Goal: Task Accomplishment & Management: Use online tool/utility

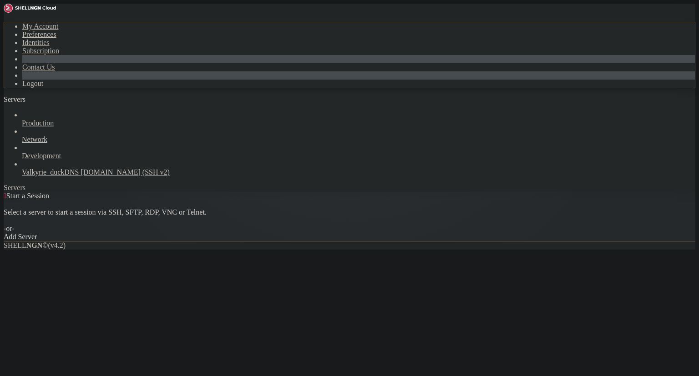
click at [4, 22] on icon at bounding box center [4, 22] width 0 height 0
click at [141, 192] on div " Start a Session Select a server to start a session via SSH, SFTP, RDP, VNC or…" at bounding box center [349, 216] width 691 height 49
click at [47, 136] on span "Network" at bounding box center [34, 140] width 25 height 8
click at [22, 136] on icon at bounding box center [22, 136] width 0 height 0
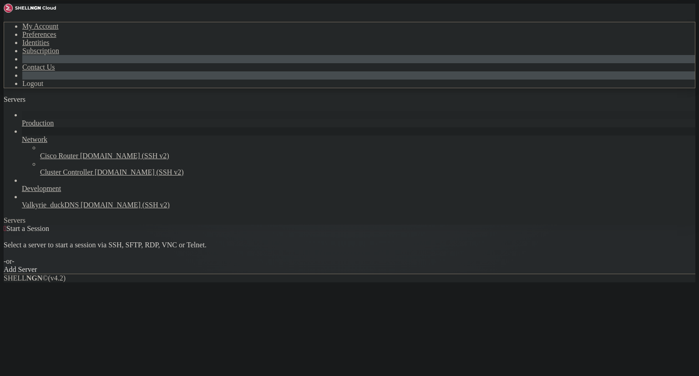
click at [22, 119] on icon at bounding box center [22, 119] width 0 height 0
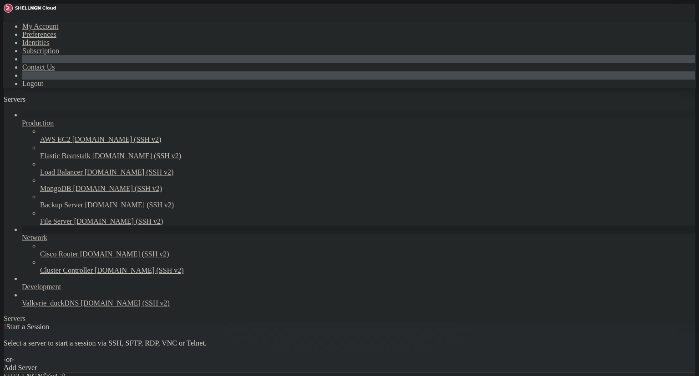
click at [22, 119] on icon at bounding box center [22, 119] width 0 height 0
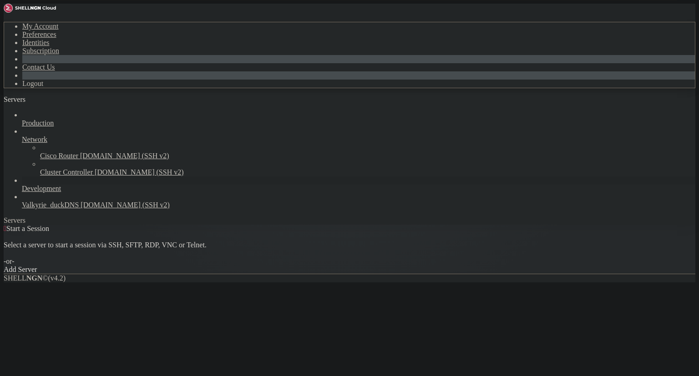
click at [61, 185] on span "Development" at bounding box center [41, 189] width 39 height 8
drag, startPoint x: 111, startPoint y: 152, endPoint x: 106, endPoint y: 152, distance: 5.5
click at [110, 176] on div at bounding box center [358, 180] width 673 height 8
click at [22, 185] on icon at bounding box center [22, 185] width 0 height 0
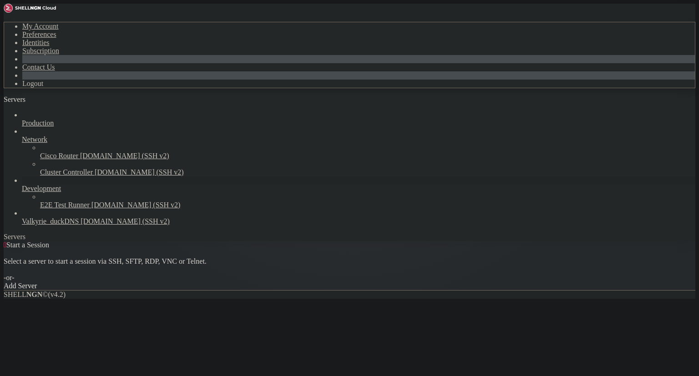
click at [22, 185] on icon at bounding box center [22, 185] width 0 height 0
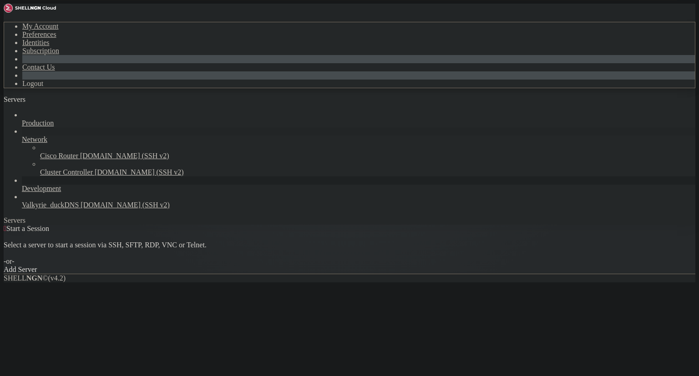
click at [22, 136] on icon at bounding box center [22, 136] width 0 height 0
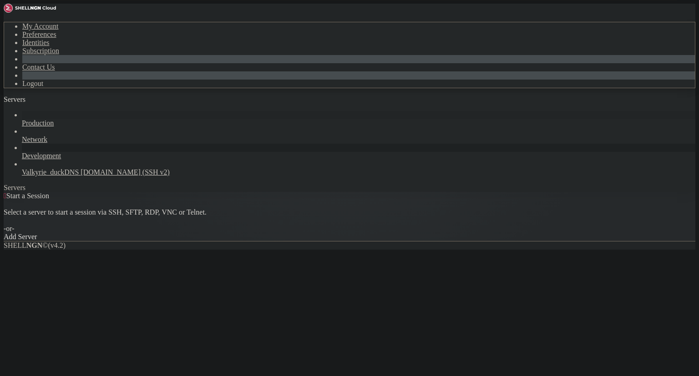
click at [22, 119] on icon at bounding box center [22, 119] width 0 height 0
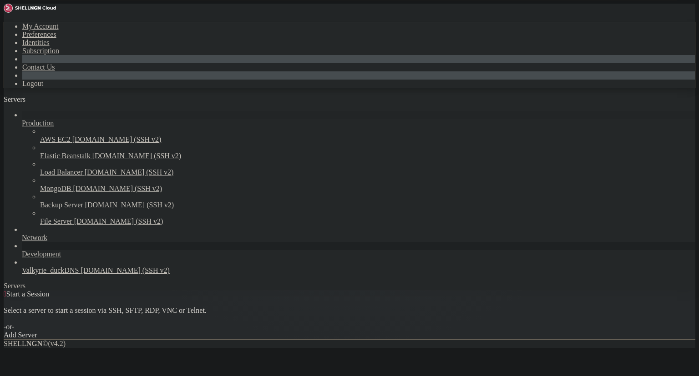
click at [22, 119] on icon at bounding box center [22, 119] width 0 height 0
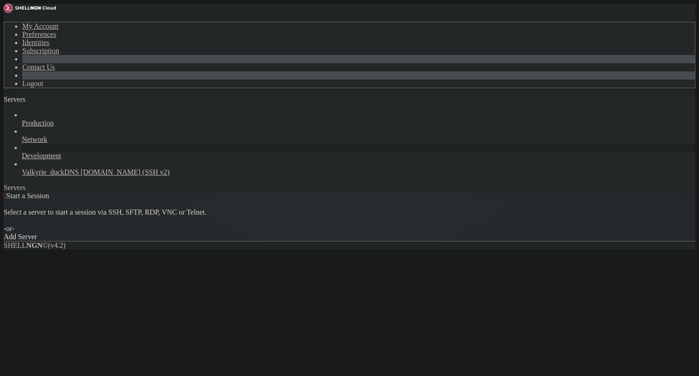
click at [6, 95] on link "Servers" at bounding box center [33, 99] width 58 height 8
click at [40, 102] on div "button" at bounding box center [40, 102] width 0 height 0
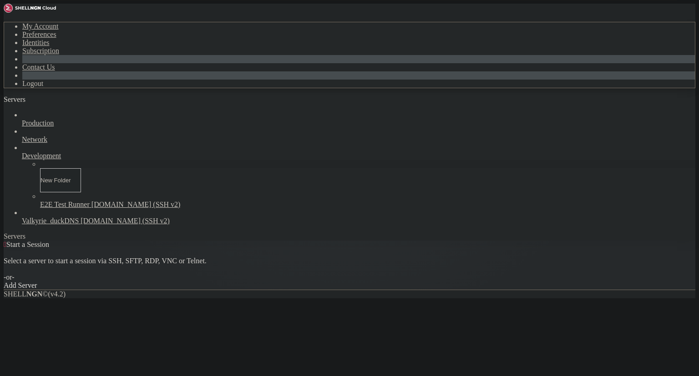
click at [173, 249] on div "Select a server to start a session via SSH, SFTP, RDP, VNC or Telnet. -or-" at bounding box center [349, 265] width 691 height 33
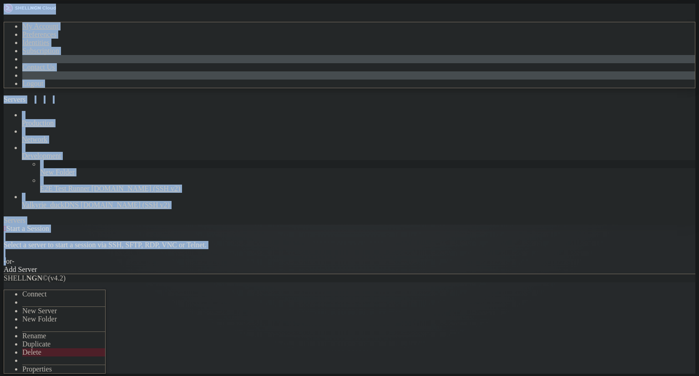
click at [86, 348] on li "Delete" at bounding box center [63, 352] width 83 height 8
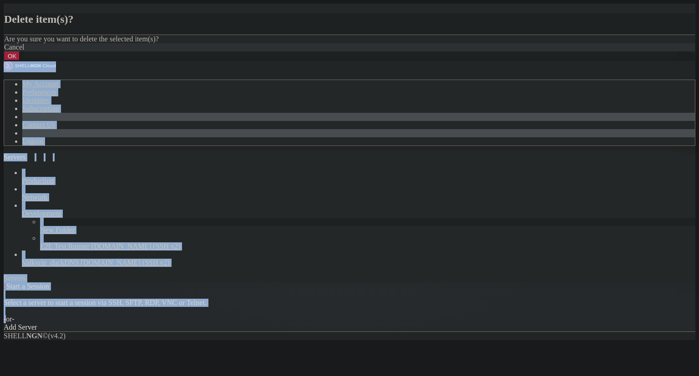
drag, startPoint x: 454, startPoint y: 213, endPoint x: 446, endPoint y: 213, distance: 8.2
click at [20, 61] on button "OK" at bounding box center [12, 56] width 16 height 10
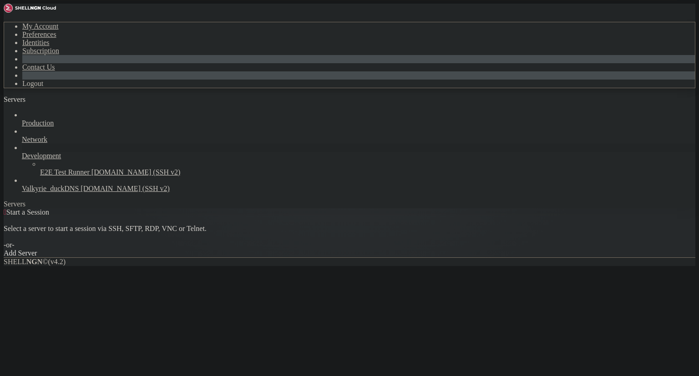
click at [110, 144] on div at bounding box center [358, 148] width 673 height 8
click at [22, 152] on icon at bounding box center [22, 152] width 0 height 0
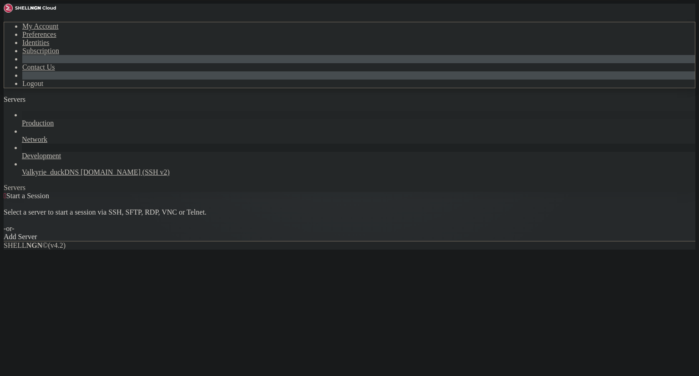
click at [22, 119] on icon at bounding box center [22, 119] width 0 height 0
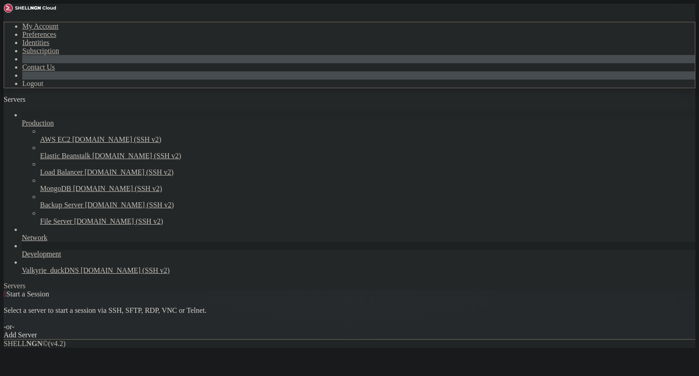
click at [22, 119] on icon at bounding box center [22, 119] width 0 height 0
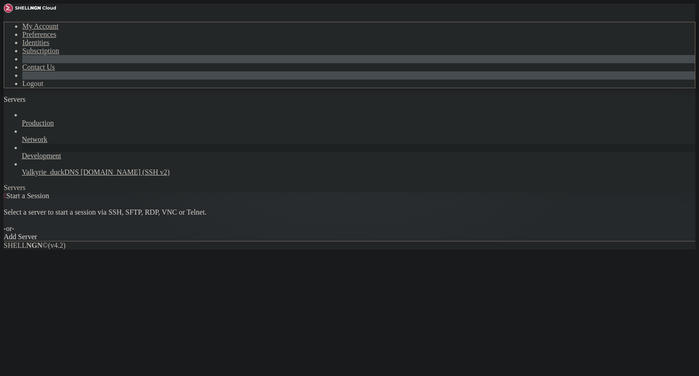
click at [31, 102] on div "button" at bounding box center [31, 102] width 0 height 0
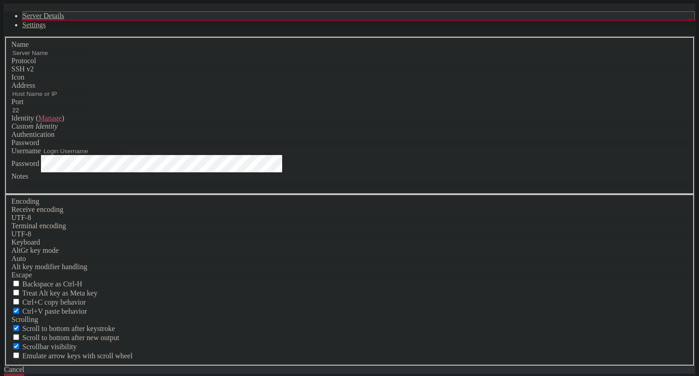
click at [455, 82] on div "Name Protocol SSH v2 Icon Address Port 22 ( Manage )" at bounding box center [349, 201] width 690 height 329
click at [403, 366] on div "Cancel" at bounding box center [349, 370] width 690 height 8
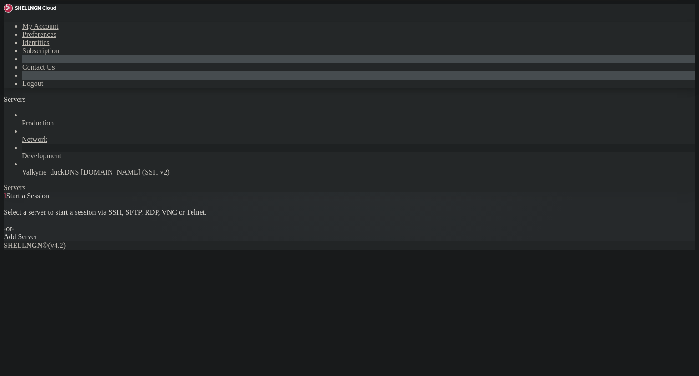
click at [4, 22] on icon at bounding box center [4, 22] width 0 height 0
click at [303, 192] on div " Start a Session Select a server to start a session via SSH, SFTP, RDP, VNC or…" at bounding box center [349, 216] width 691 height 49
click at [80, 168] on span "[DOMAIN_NAME] (SSH v2)" at bounding box center [124, 172] width 89 height 8
click at [53, 168] on span "Valkyrie_duckDNS" at bounding box center [50, 172] width 57 height 8
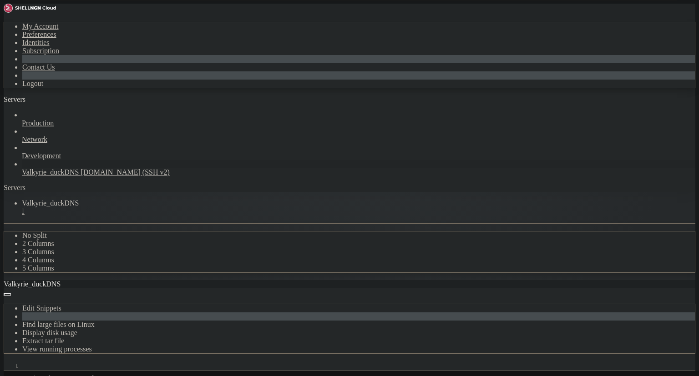
click at [80, 168] on span "[DOMAIN_NAME] (SSH v2)" at bounding box center [124, 172] width 89 height 8
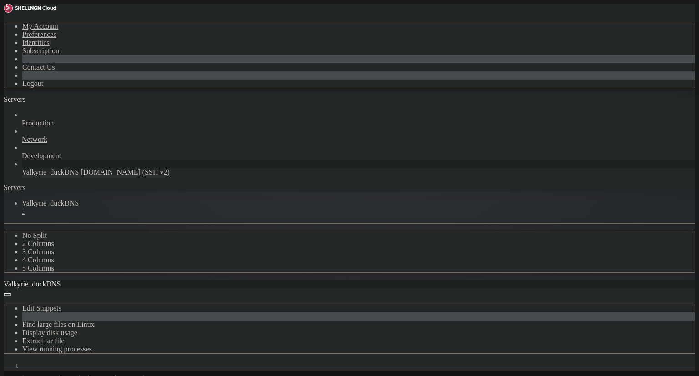
scroll to position [1565, 0]
drag, startPoint x: 275, startPoint y: 573, endPoint x: 278, endPoint y: 564, distance: 9.2
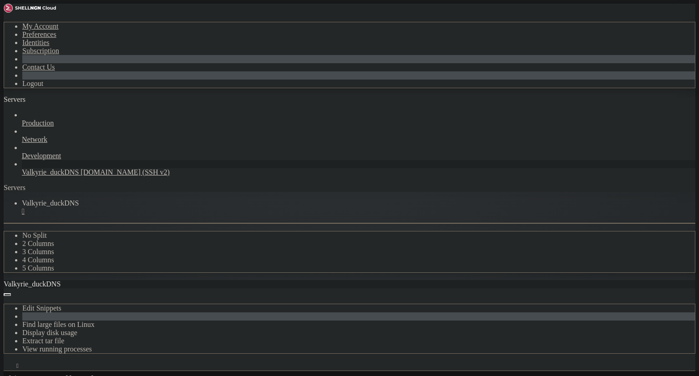
drag, startPoint x: 70, startPoint y: 661, endPoint x: -35, endPoint y: 539, distance: 160.6
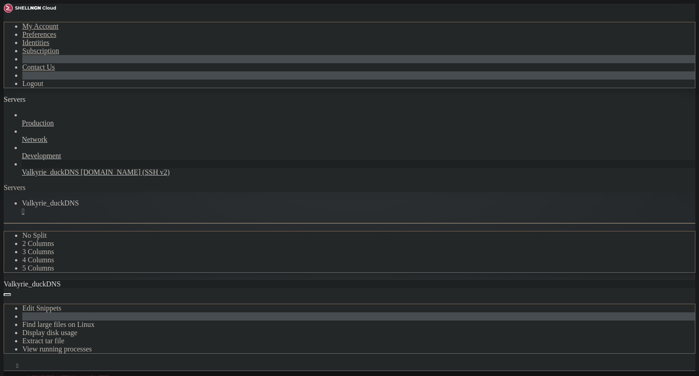
drag, startPoint x: 10, startPoint y: 521, endPoint x: 141, endPoint y: 663, distance: 193.7
drag, startPoint x: 110, startPoint y: 673, endPoint x: 116, endPoint y: 686, distance: 13.9
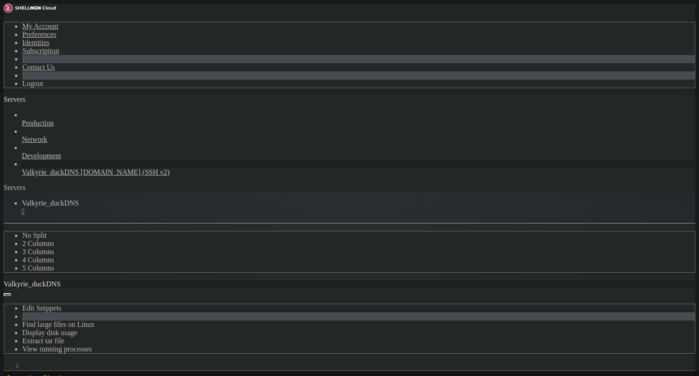
drag, startPoint x: 41, startPoint y: 545, endPoint x: 85, endPoint y: 590, distance: 63.0
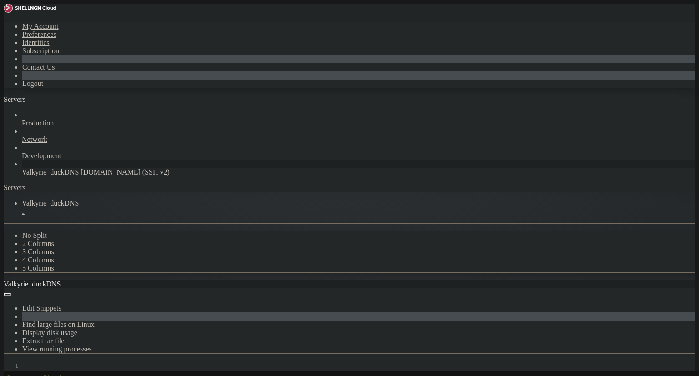
drag, startPoint x: 8, startPoint y: 544, endPoint x: 165, endPoint y: 676, distance: 204.7
drag, startPoint x: 312, startPoint y: 498, endPoint x: 305, endPoint y: 497, distance: 7.0
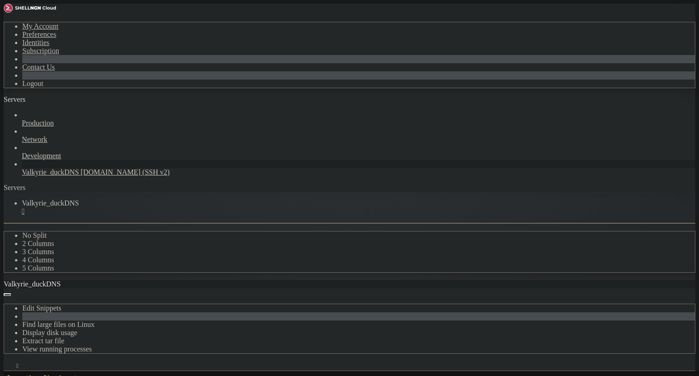
drag, startPoint x: 204, startPoint y: 427, endPoint x: 214, endPoint y: 424, distance: 10.1
drag, startPoint x: 87, startPoint y: 655, endPoint x: 8, endPoint y: 624, distance: 85.0
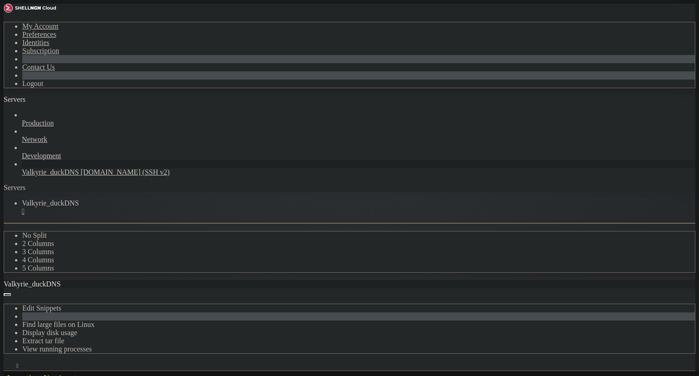
copy div "lenneth@valkyrie : ~ $ lenneth@valkyrie : ~ $ sudo docker exec -it guac_mysql m…"
drag, startPoint x: 134, startPoint y: 677, endPoint x: 116, endPoint y: 670, distance: 19.4
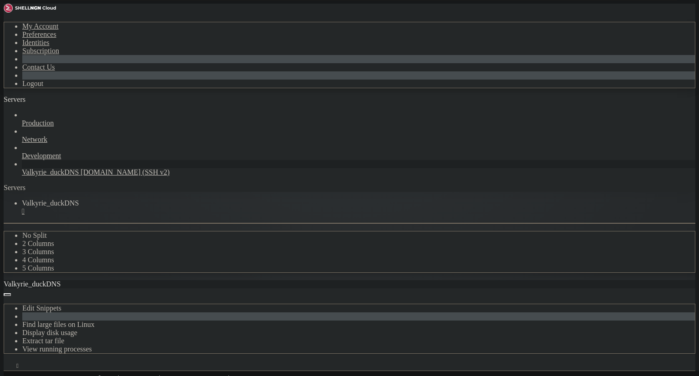
drag, startPoint x: 238, startPoint y: 584, endPoint x: 241, endPoint y: 575, distance: 9.5
drag, startPoint x: 146, startPoint y: 683, endPoint x: 8, endPoint y: 612, distance: 155.2
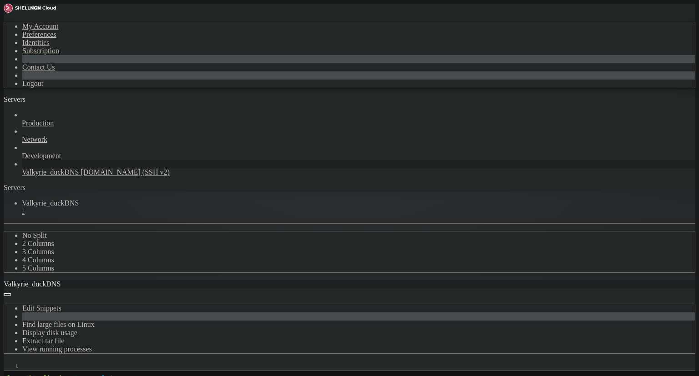
copy div "lenneth@valkyrie : ~/guacamole $ sudo docker run --rm guacamole/guacamole \ /op…"
drag, startPoint x: 140, startPoint y: 682, endPoint x: 10, endPoint y: 596, distance: 155.6
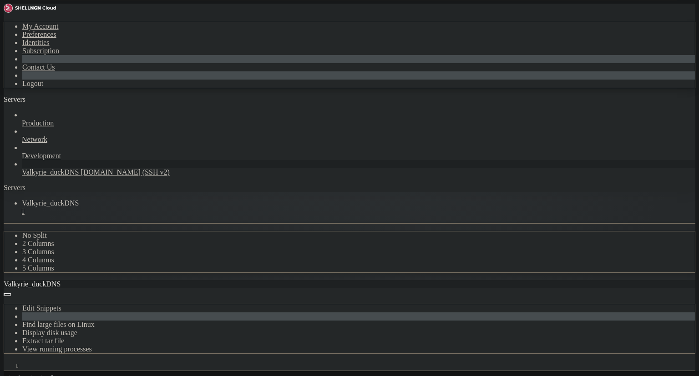
drag, startPoint x: 152, startPoint y: 685, endPoint x: 20, endPoint y: 596, distance: 158.5
drag, startPoint x: 48, startPoint y: 619, endPoint x: 53, endPoint y: 623, distance: 6.1
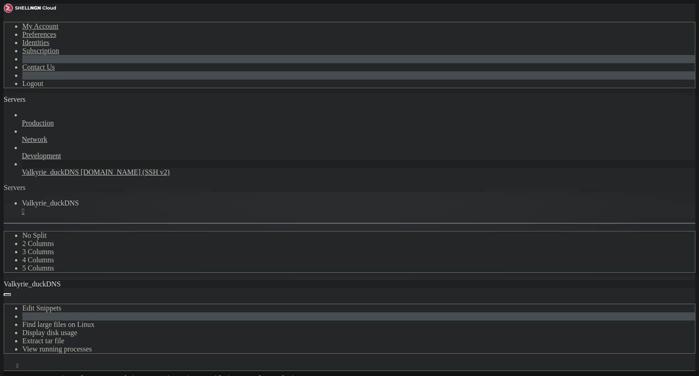
copy div "neth@valkyrie : /var/www/html $ lenneth@valkyrie : /var/www/html $ curl -I [URL…"
drag, startPoint x: 203, startPoint y: 659, endPoint x: 6, endPoint y: 631, distance: 198.4
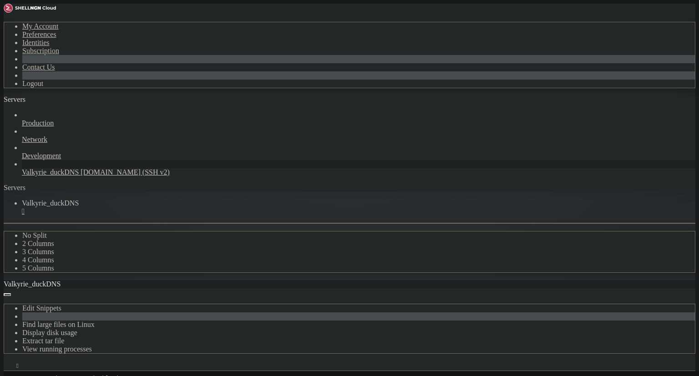
drag, startPoint x: 7, startPoint y: 628, endPoint x: 221, endPoint y: 644, distance: 215.3
drag, startPoint x: 197, startPoint y: 652, endPoint x: 12, endPoint y: 633, distance: 186.1
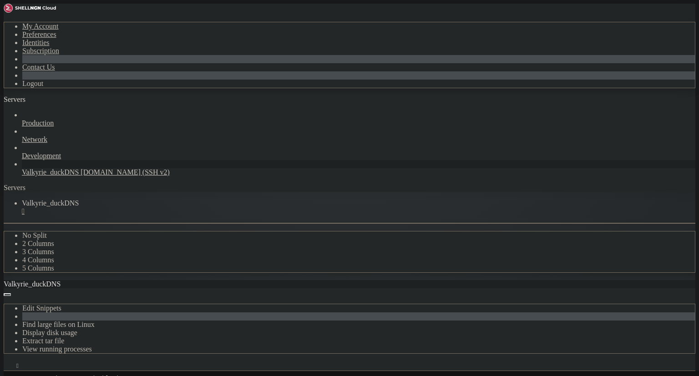
scroll to position [7202, 0]
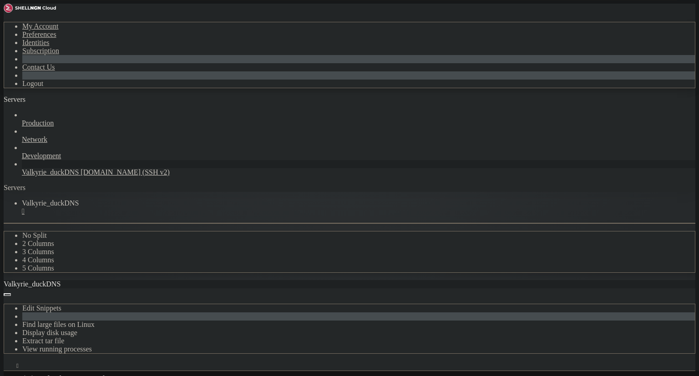
drag, startPoint x: 116, startPoint y: 688, endPoint x: 1, endPoint y: 535, distance: 191.0
drag, startPoint x: 110, startPoint y: 686, endPoint x: 2, endPoint y: 499, distance: 216.1
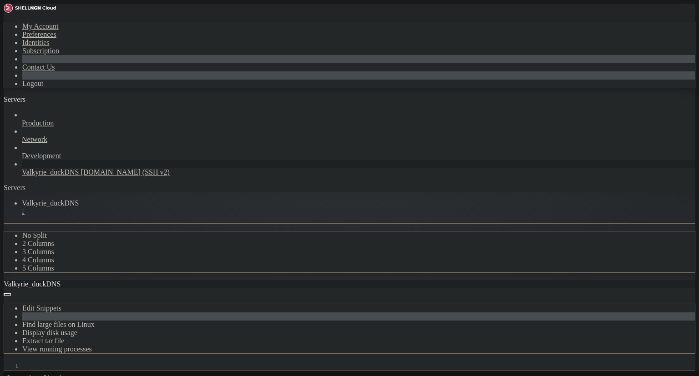
drag, startPoint x: 6, startPoint y: 506, endPoint x: 111, endPoint y: 673, distance: 196.6
drag, startPoint x: 103, startPoint y: 681, endPoint x: 9, endPoint y: 516, distance: 190.4
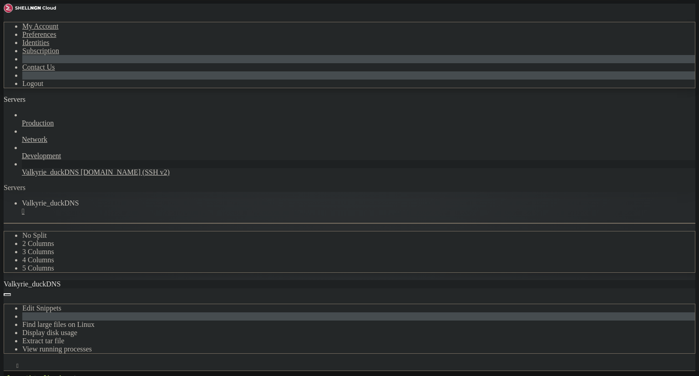
drag, startPoint x: 256, startPoint y: 632, endPoint x: 254, endPoint y: 627, distance: 4.9
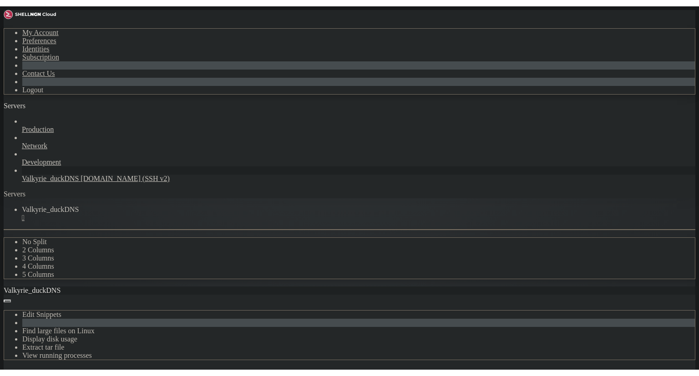
scroll to position [9527, 0]
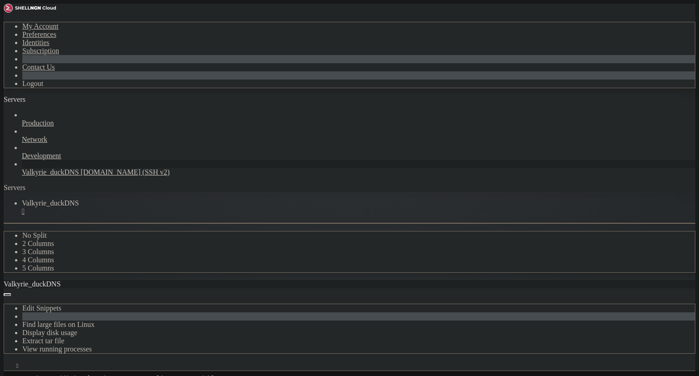
scroll to position [9793, 0]
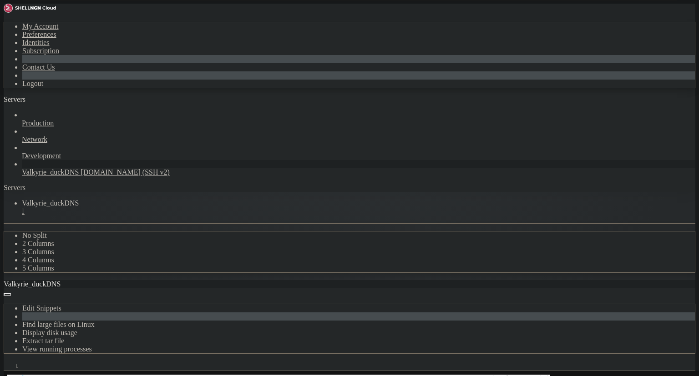
drag, startPoint x: 122, startPoint y: 461, endPoint x: 255, endPoint y: 462, distance: 133.3
copy span "[URL][DOMAIN_NAME]"
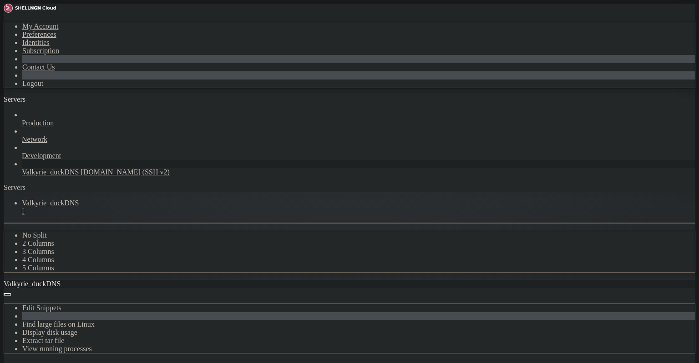
scroll to position [9808, 0]
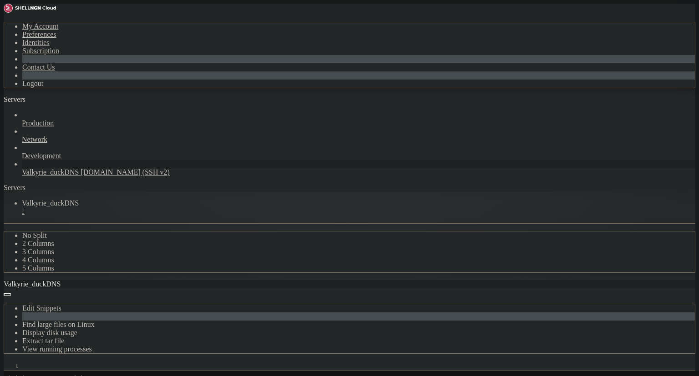
scroll to position [9853, 0]
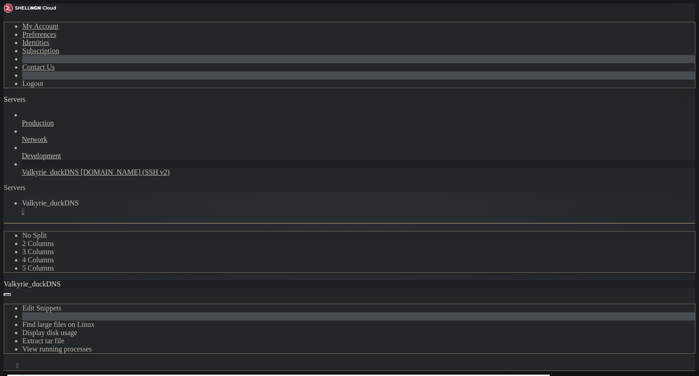
drag, startPoint x: 121, startPoint y: 461, endPoint x: 256, endPoint y: 462, distance: 134.2
copy span "https://13b6bf242e13.ngrok-free.app"
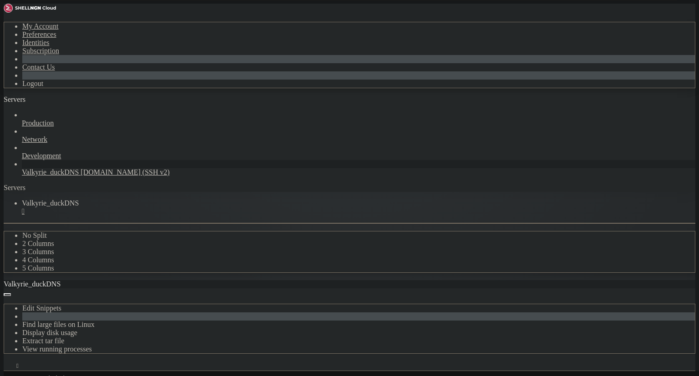
scroll to position [9861, 0]
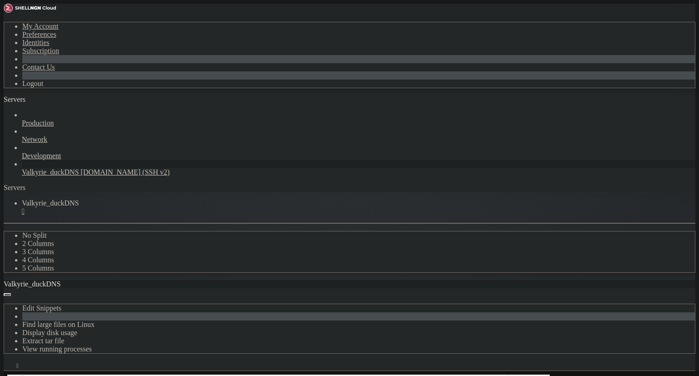
drag, startPoint x: 154, startPoint y: 460, endPoint x: 258, endPoint y: 457, distance: 103.7
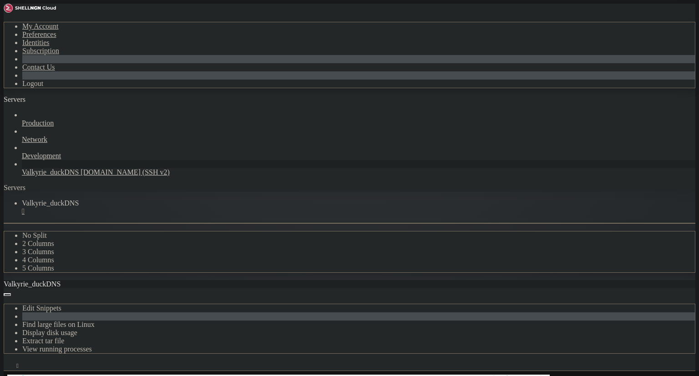
drag, startPoint x: 123, startPoint y: 453, endPoint x: 256, endPoint y: 456, distance: 133.3
copy span "https://77c7b79d1614.ngrok-free.app"
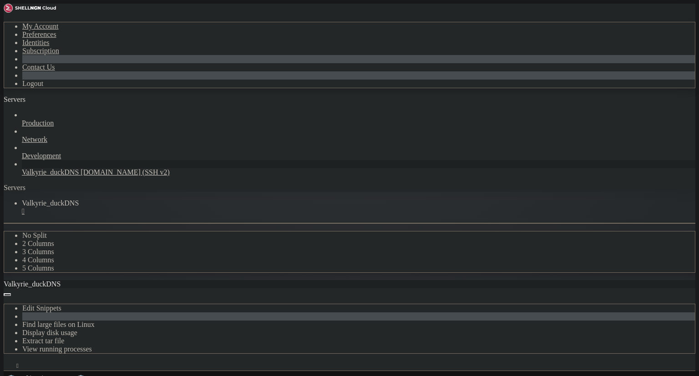
scroll to position [9914, 0]
drag, startPoint x: 99, startPoint y: 614, endPoint x: 9, endPoint y: 386, distance: 245.2
drag, startPoint x: 108, startPoint y: 635, endPoint x: 112, endPoint y: 632, distance: 4.9
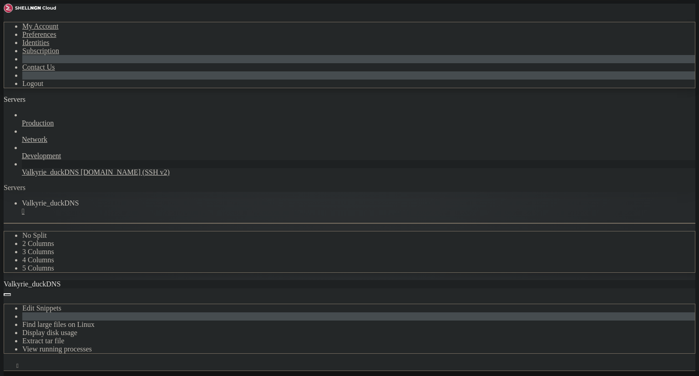
scroll to position [10134, 0]
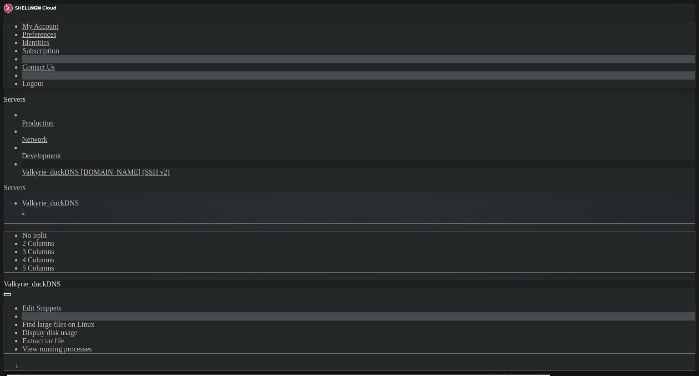
drag, startPoint x: 122, startPoint y: 454, endPoint x: 259, endPoint y: 454, distance: 136.9
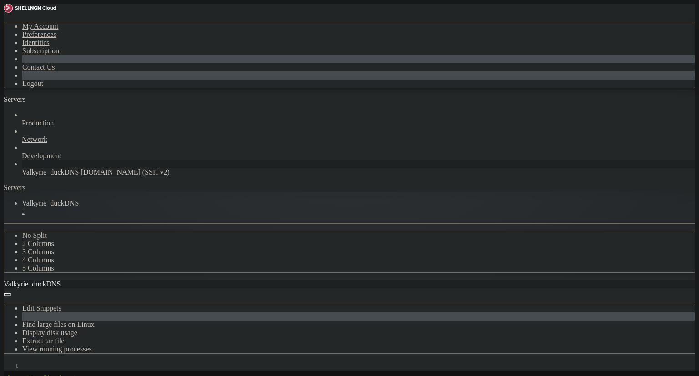
scroll to position [10142, 0]
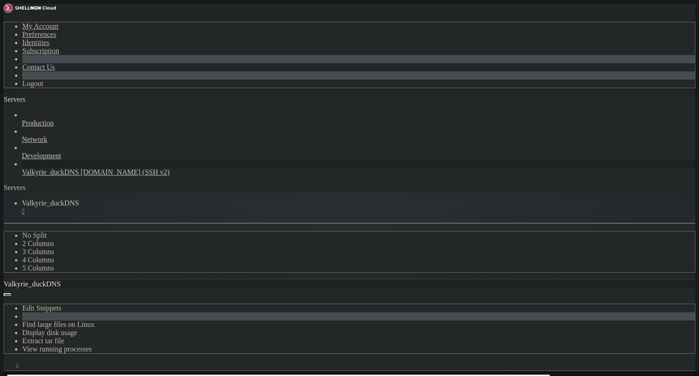
drag, startPoint x: 121, startPoint y: 452, endPoint x: 257, endPoint y: 446, distance: 136.1
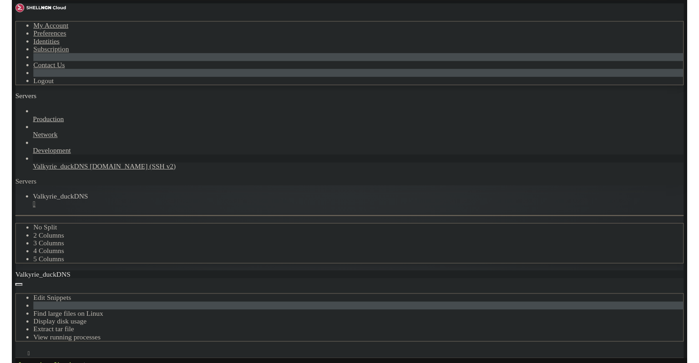
scroll to position [10150, 0]
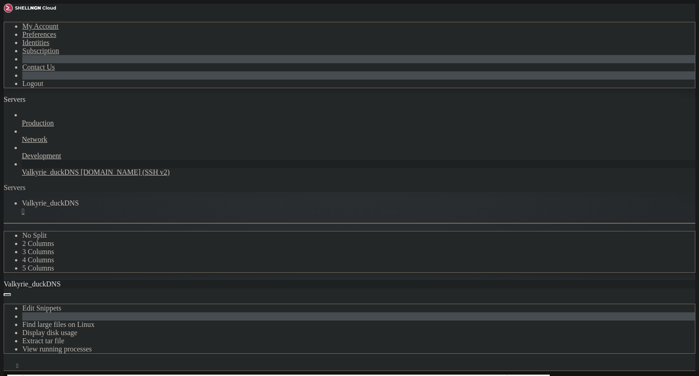
drag, startPoint x: 121, startPoint y: 452, endPoint x: 164, endPoint y: 451, distance: 43.2
drag, startPoint x: 164, startPoint y: 451, endPoint x: 141, endPoint y: 452, distance: 22.8
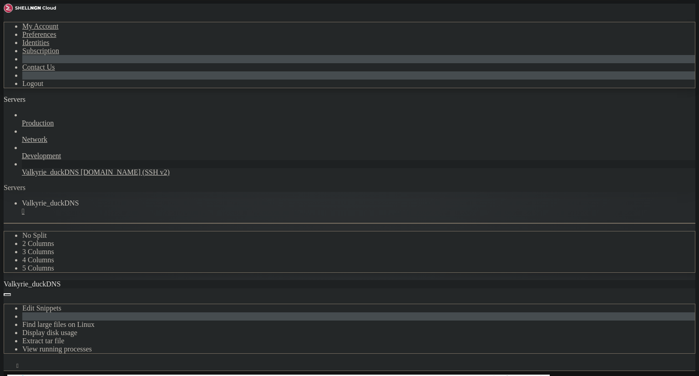
copy span "https"
copy span "https://"
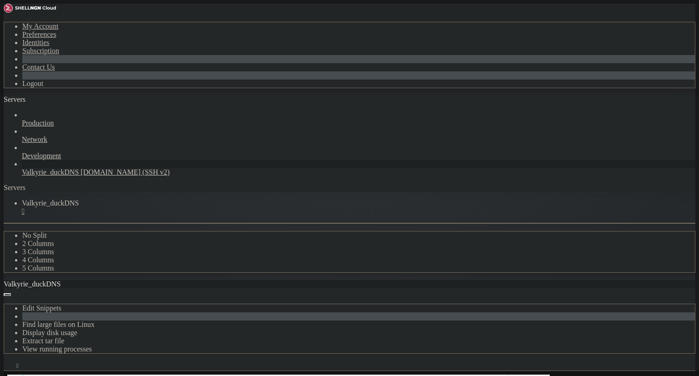
copy span "://"
copy span "https://185c3b052041.ngrok-free.app"
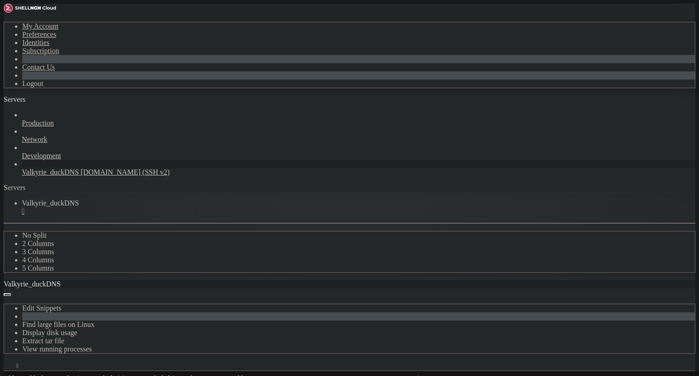
scroll to position [53, 0]
drag, startPoint x: 148, startPoint y: 668, endPoint x: 145, endPoint y: 665, distance: 4.8
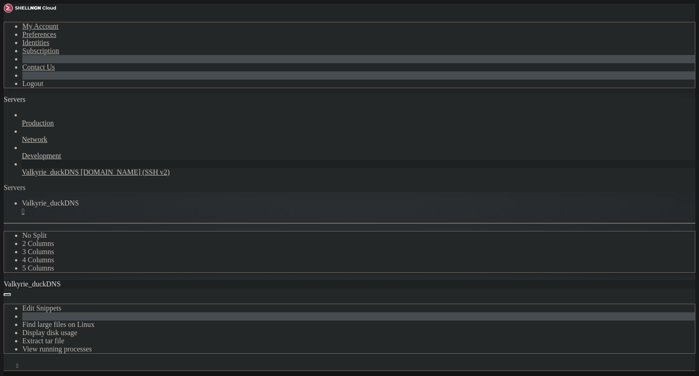
scroll to position [919, 0]
